Goal: Use online tool/utility: Utilize a website feature to perform a specific function

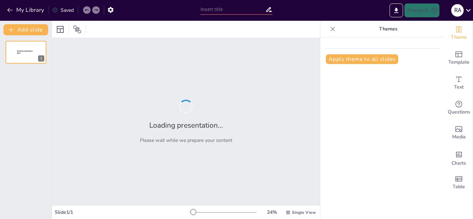
type input "Modelos de Arquitecturas de Cómputo: Clásicas, Segmentadas y de Multiprocesamie…"
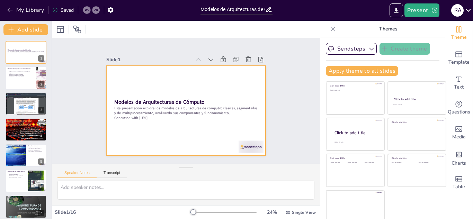
scroll to position [4, 0]
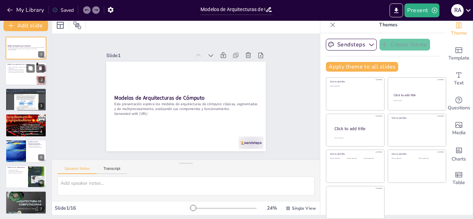
click at [16, 80] on div at bounding box center [26, 74] width 42 height 24
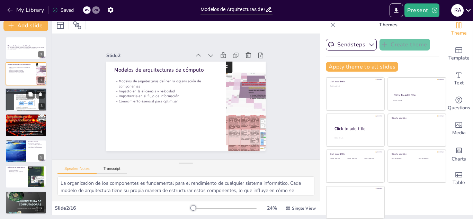
click at [18, 107] on div at bounding box center [26, 100] width 42 height 24
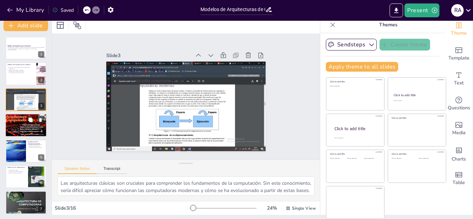
click at [18, 128] on div at bounding box center [26, 126] width 42 height 24
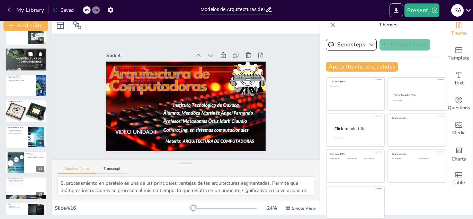
scroll to position [236, 0]
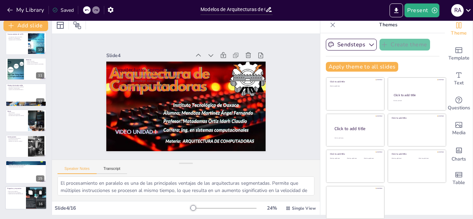
click at [11, 204] on div at bounding box center [26, 198] width 42 height 24
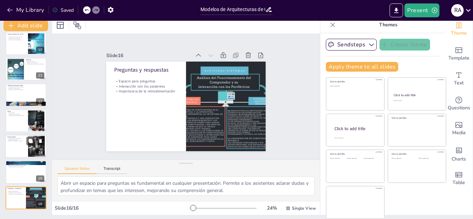
click at [11, 151] on div at bounding box center [26, 147] width 42 height 24
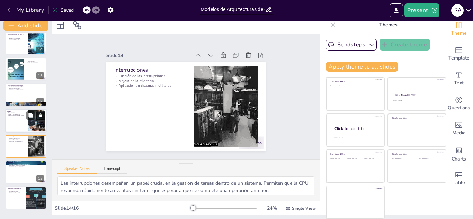
click at [13, 122] on div at bounding box center [26, 121] width 42 height 24
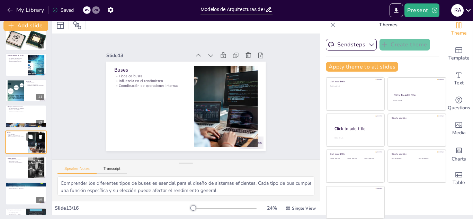
scroll to position [215, 0]
click at [11, 117] on div at bounding box center [26, 117] width 42 height 24
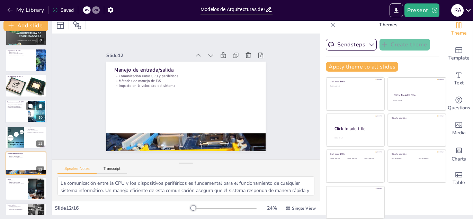
click at [12, 114] on div at bounding box center [26, 112] width 42 height 24
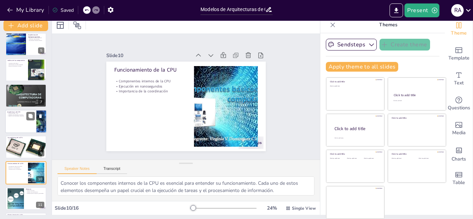
click at [12, 110] on div "Arquitecturas de CPU Ventajas de RISC y CISC Influencia en la elección de softw…" at bounding box center [26, 122] width 42 height 24
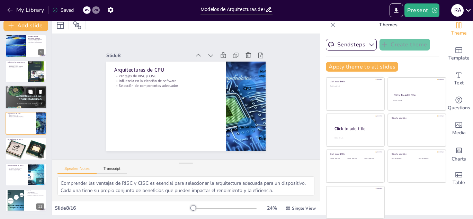
click at [13, 102] on div at bounding box center [26, 97] width 42 height 31
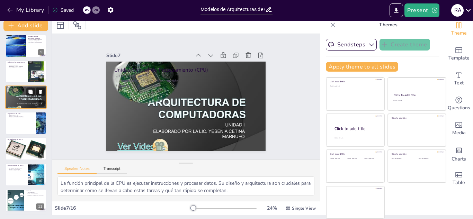
scroll to position [80, 0]
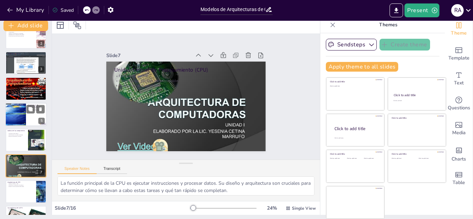
click at [13, 125] on div at bounding box center [15, 115] width 21 height 28
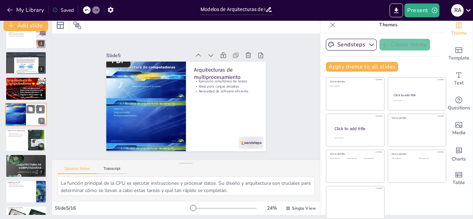
type textarea "La capacidad de ejecutar varias tareas al mismo tiempo es una de las principale…"
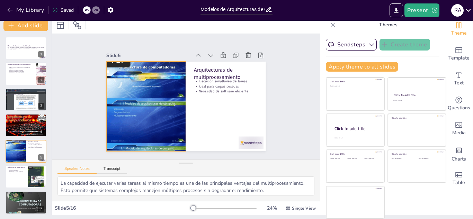
scroll to position [0, 0]
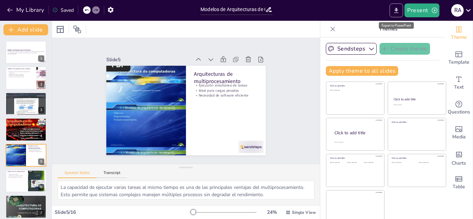
click at [394, 14] on button "Export to PowerPoint" at bounding box center [396, 10] width 14 height 14
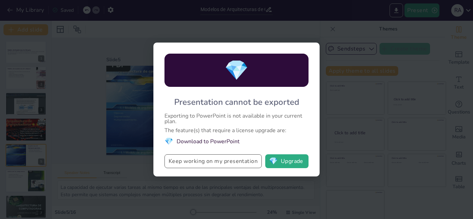
click at [219, 162] on button "Keep working on my presentation" at bounding box center [212, 161] width 97 height 14
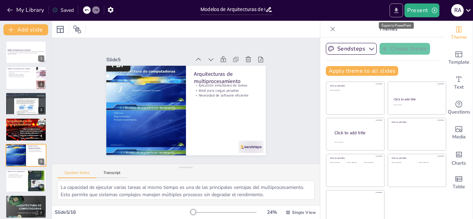
click at [393, 12] on icon "Export to PowerPoint" at bounding box center [396, 10] width 7 height 7
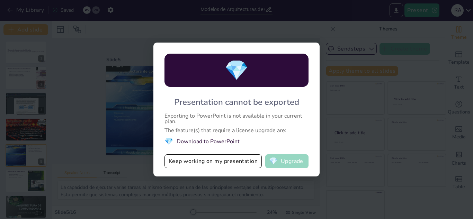
click at [275, 158] on span "💎" at bounding box center [273, 161] width 9 height 7
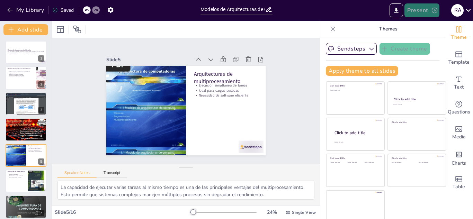
click at [426, 14] on button "Present" at bounding box center [421, 10] width 35 height 14
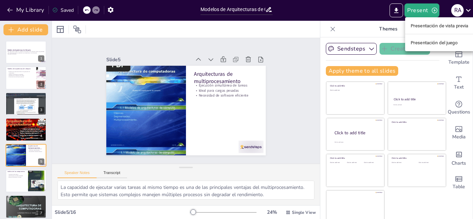
click at [426, 28] on font "Presentación de vista previa" at bounding box center [440, 25] width 58 height 5
